Goal: Task Accomplishment & Management: Manage account settings

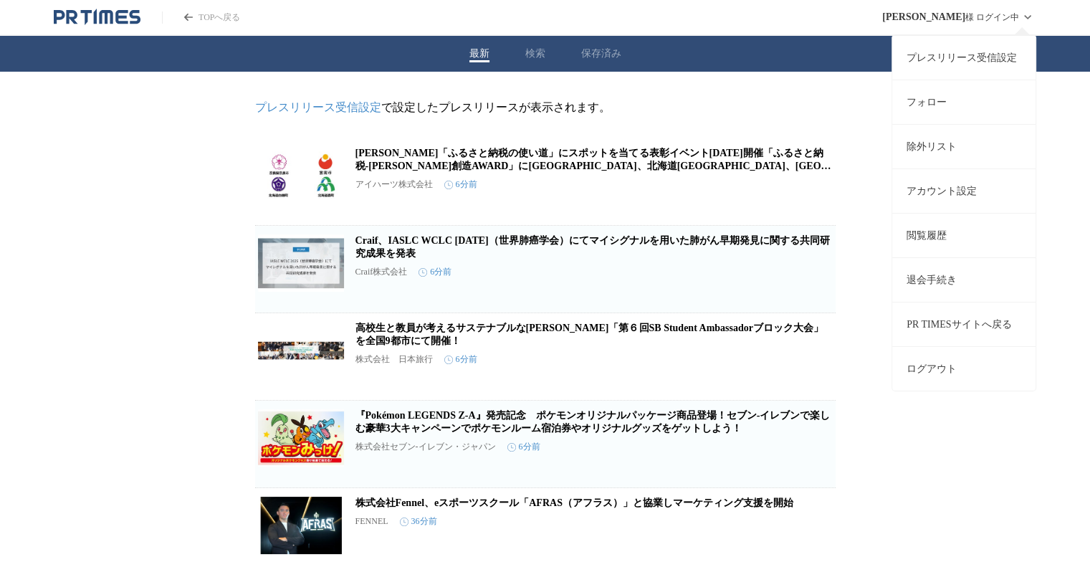
click at [978, 59] on link "プレスリリース受信設定" at bounding box center [963, 57] width 143 height 44
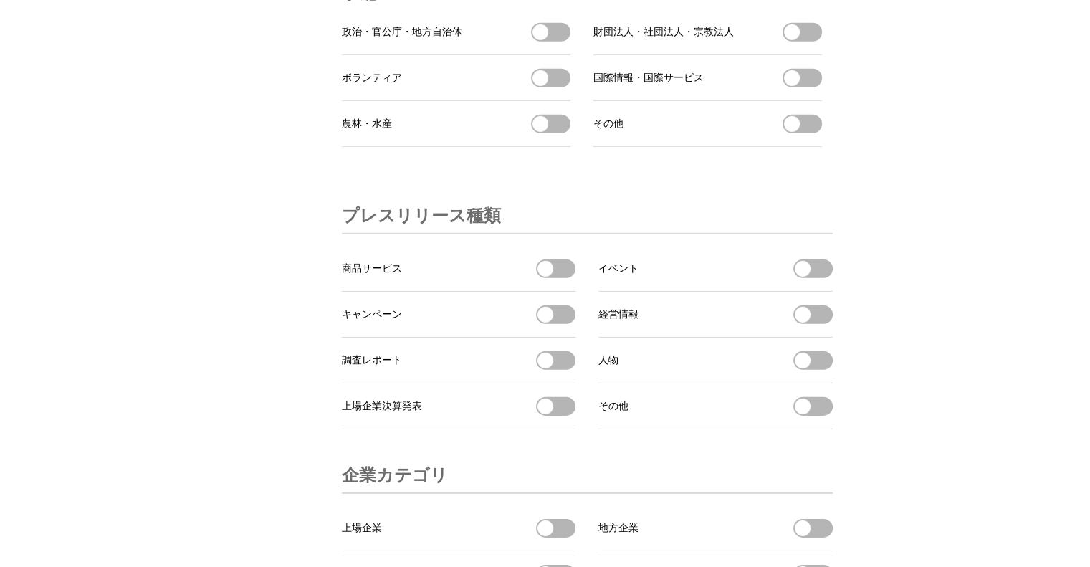
scroll to position [4977, 0]
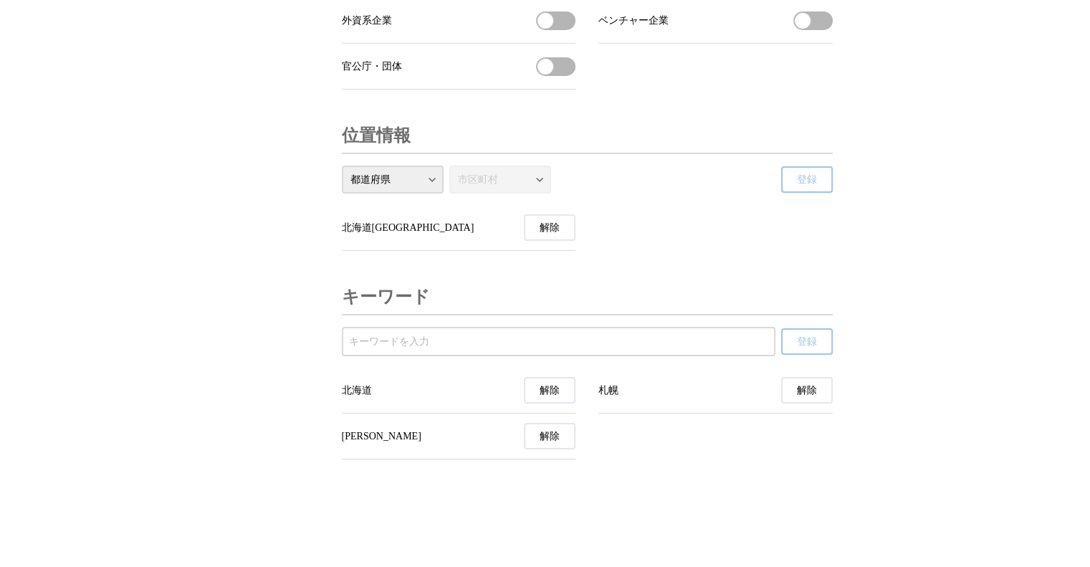
click at [731, 338] on input "受信するキーワードを登録する" at bounding box center [558, 342] width 419 height 16
type input "r"
type input "ラピダス"
click at [794, 341] on button "登録" at bounding box center [807, 341] width 52 height 27
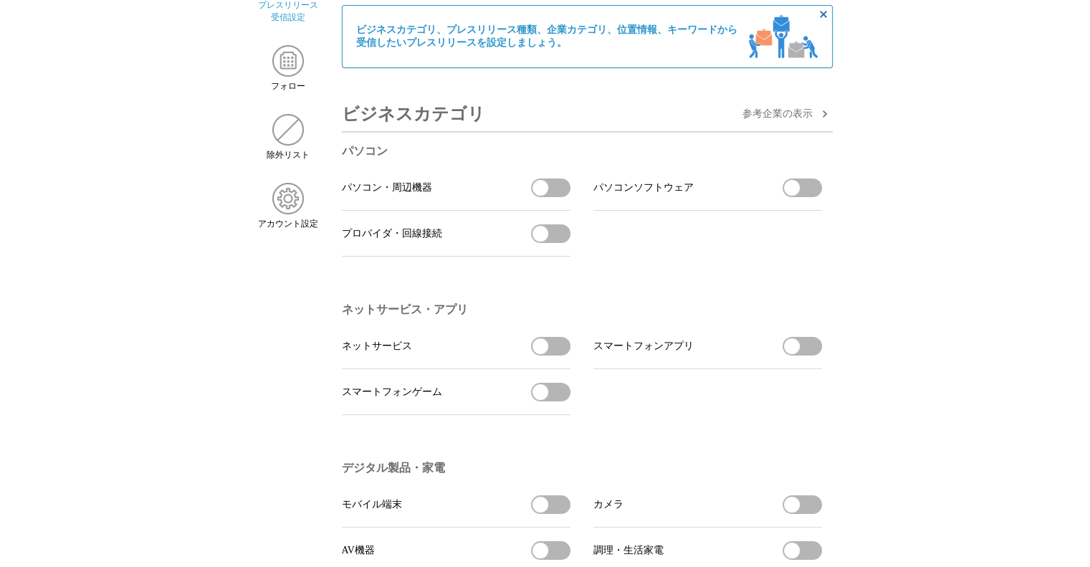
scroll to position [0, 0]
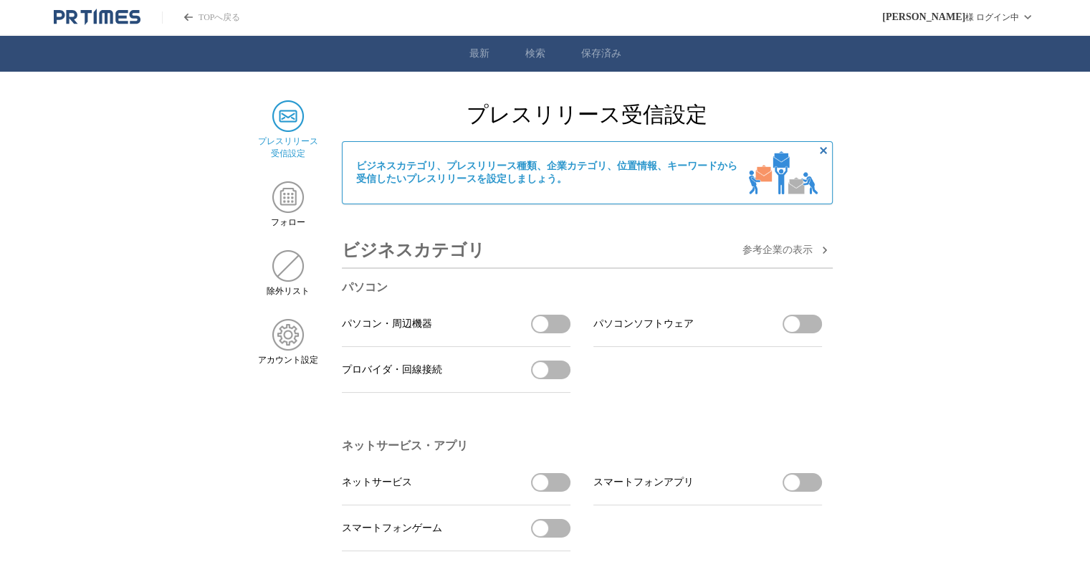
click at [219, 17] on link "TOPへ戻る" at bounding box center [201, 17] width 78 height 12
